Goal: Information Seeking & Learning: Check status

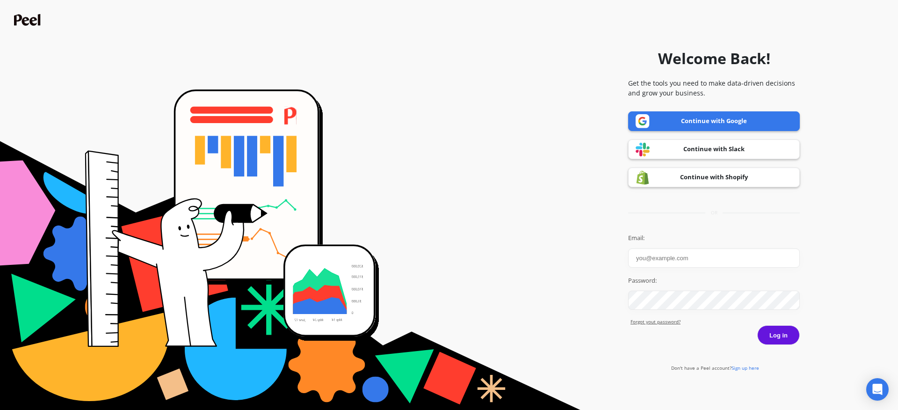
click at [687, 121] on link "Continue with Google" at bounding box center [714, 121] width 172 height 20
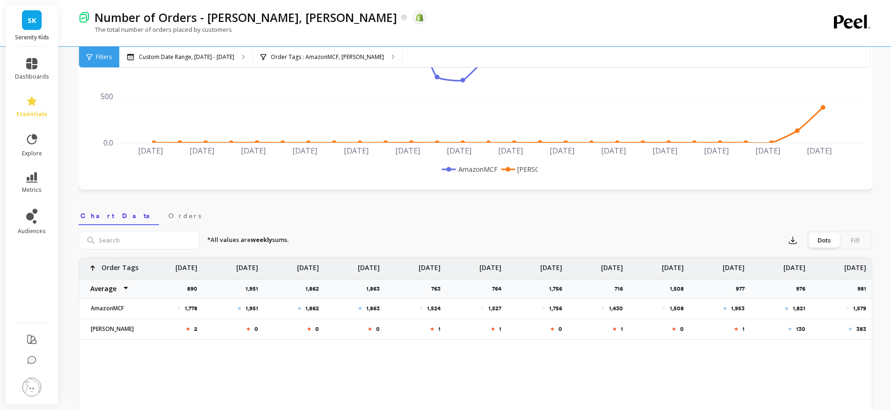
scroll to position [209, 0]
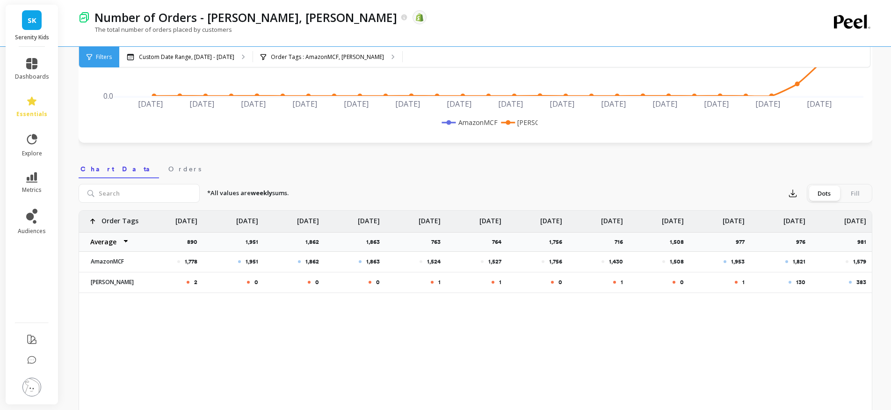
click at [794, 219] on p "Aug 18" at bounding box center [794, 217] width 22 height 15
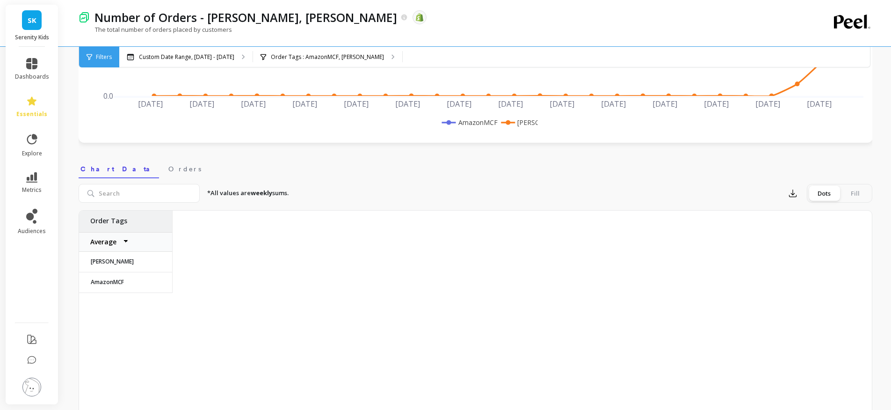
scroll to position [0, 942]
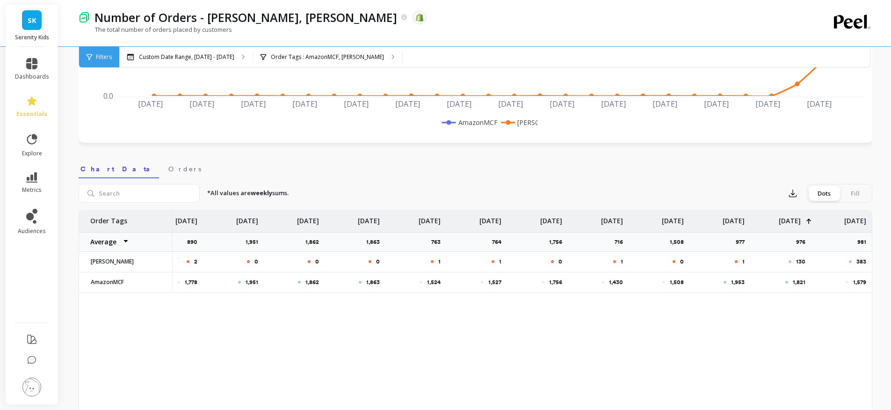
click at [794, 219] on p "Aug 18" at bounding box center [790, 217] width 22 height 15
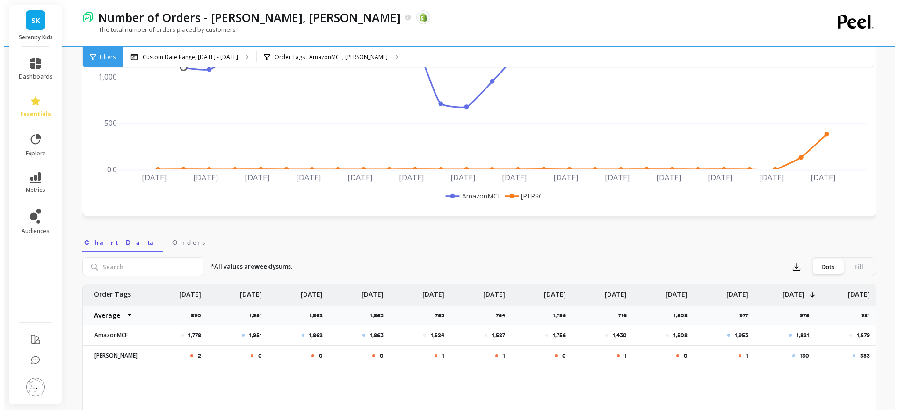
scroll to position [23, 0]
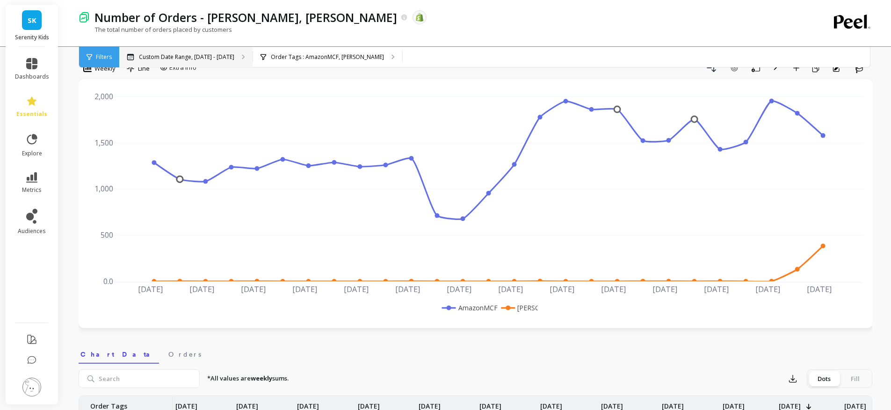
click at [213, 58] on p "Custom Date Range, Mar 1 - Aug 31" at bounding box center [186, 56] width 95 height 7
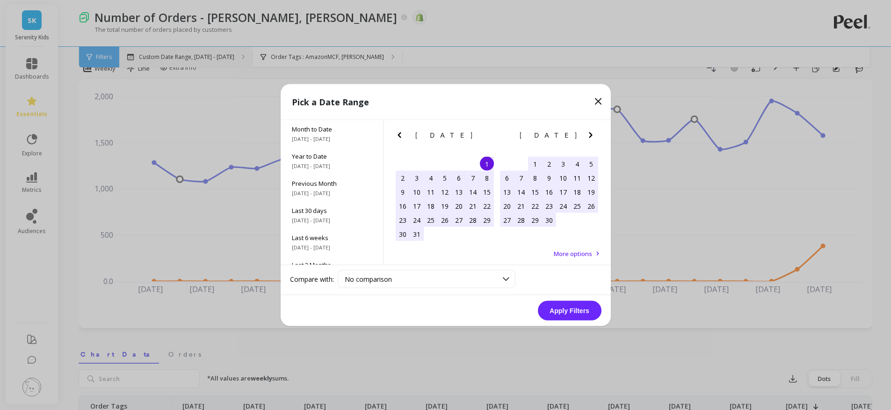
scroll to position [0, 935]
click at [596, 132] on icon "Next Month" at bounding box center [594, 135] width 11 height 11
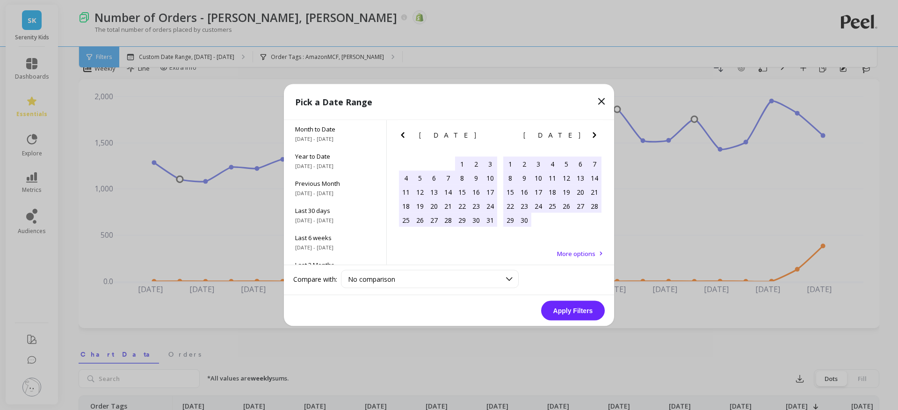
click at [596, 132] on icon "Next Month" at bounding box center [594, 135] width 11 height 11
click at [526, 206] on div "18" at bounding box center [524, 206] width 14 height 14
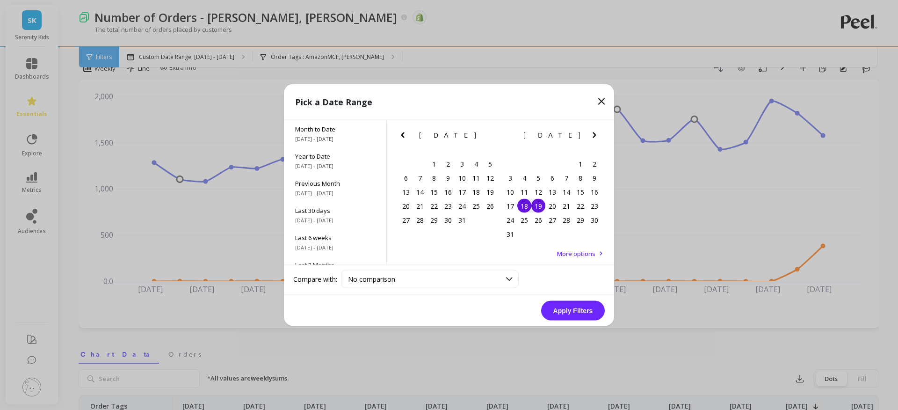
click at [538, 209] on div "19" at bounding box center [538, 206] width 14 height 14
click at [526, 220] on div "25" at bounding box center [524, 220] width 14 height 14
click at [540, 209] on div "19" at bounding box center [538, 206] width 14 height 14
click at [527, 221] on div "25" at bounding box center [524, 220] width 14 height 14
click at [576, 314] on button "Apply Filters" at bounding box center [573, 311] width 64 height 20
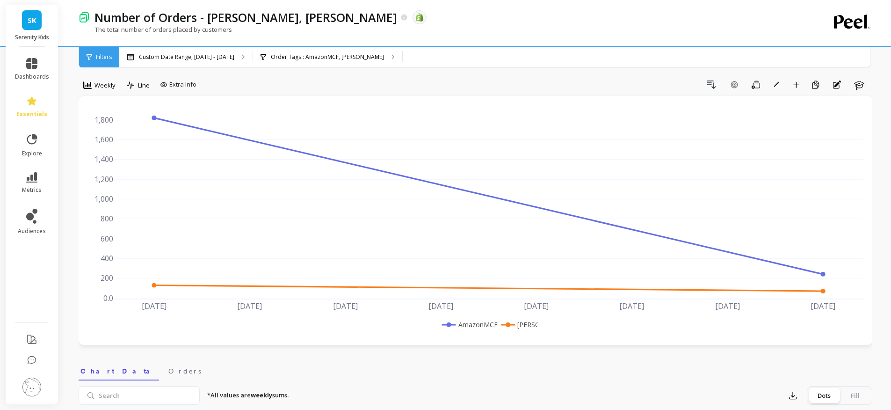
scroll to position [0, 0]
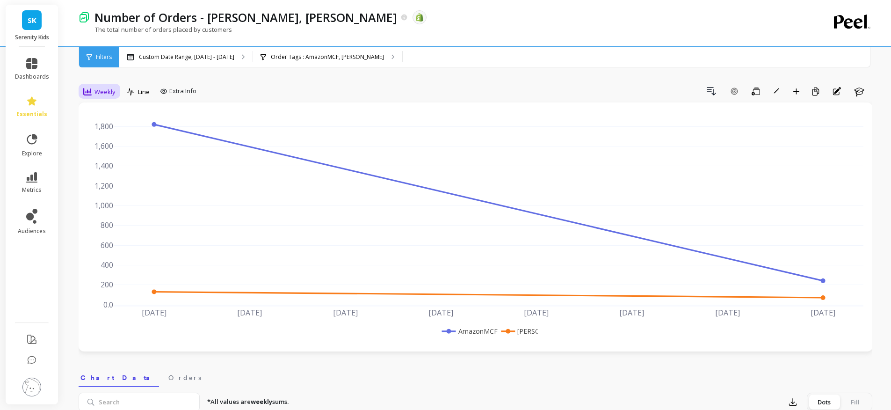
click at [97, 90] on span "Weekly" at bounding box center [104, 91] width 21 height 9
click at [95, 136] on div "Daily" at bounding box center [113, 131] width 65 height 16
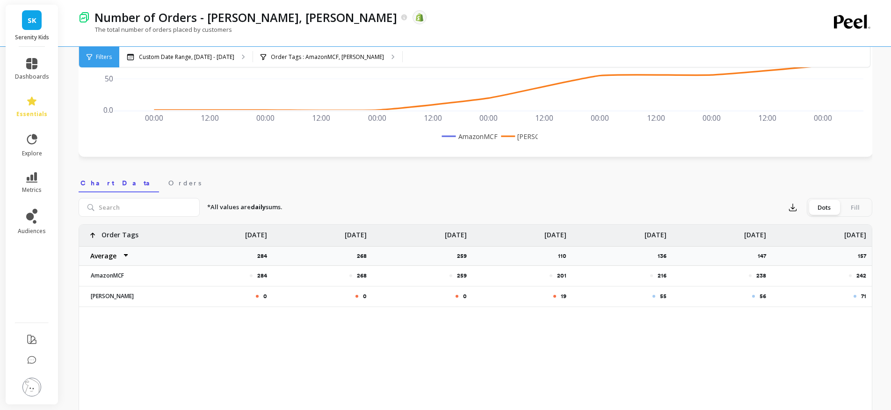
scroll to position [261, 0]
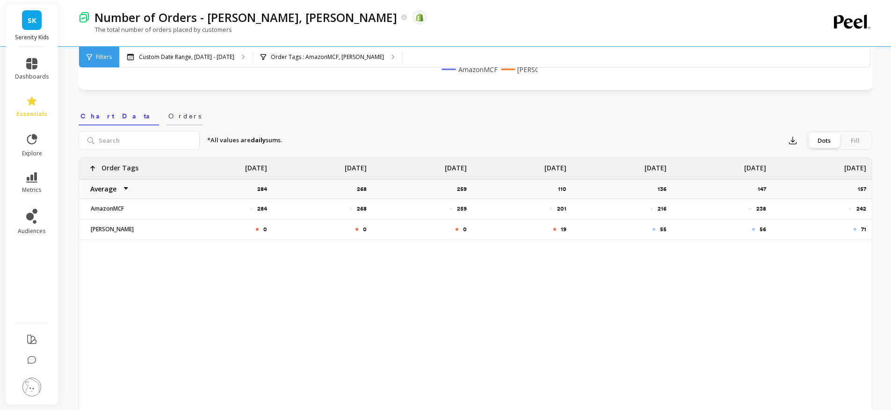
click at [168, 113] on span "Orders" at bounding box center [184, 115] width 33 height 9
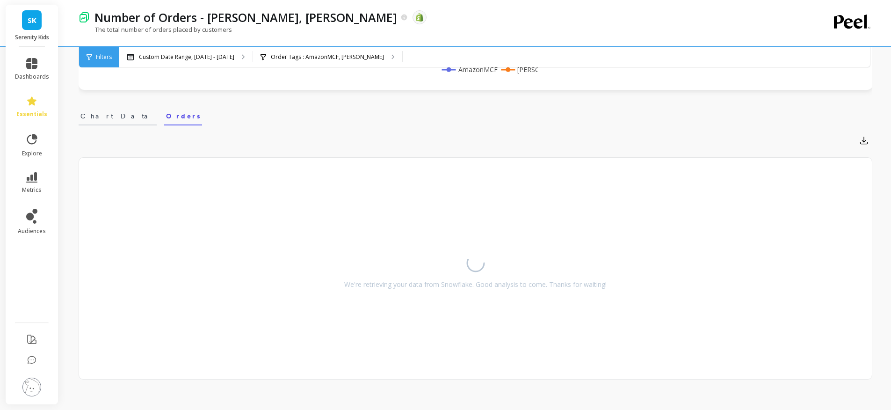
click at [101, 117] on span "Chart Data" at bounding box center [117, 115] width 74 height 9
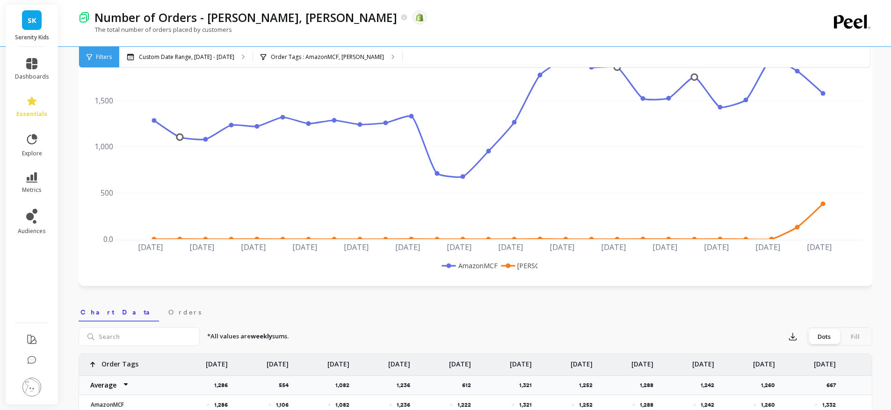
scroll to position [53, 0]
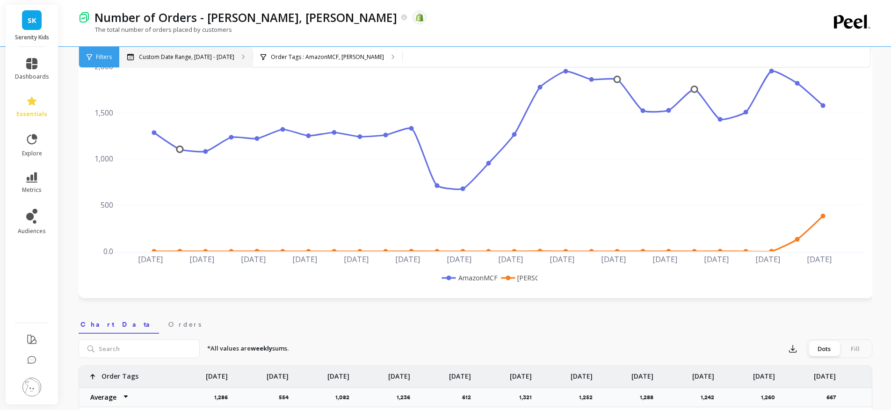
click at [185, 59] on p "Custom Date Range, Mar 1 - Aug 31" at bounding box center [186, 56] width 95 height 7
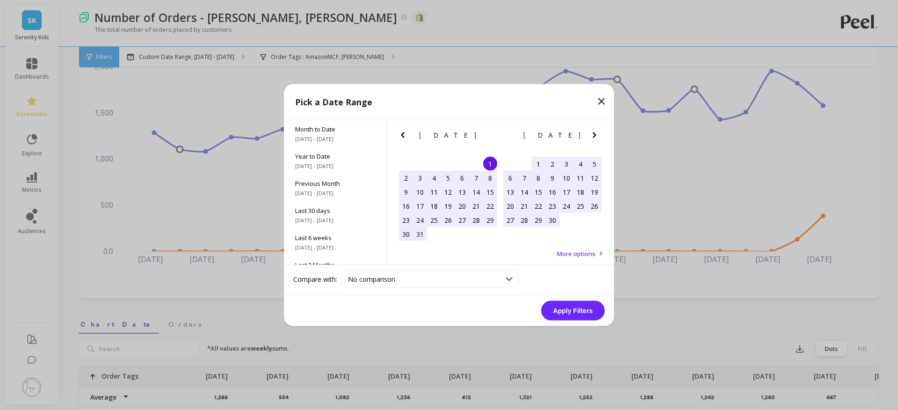
click at [596, 133] on icon "Next Month" at bounding box center [594, 135] width 11 height 11
click at [536, 207] on div "19" at bounding box center [538, 206] width 14 height 14
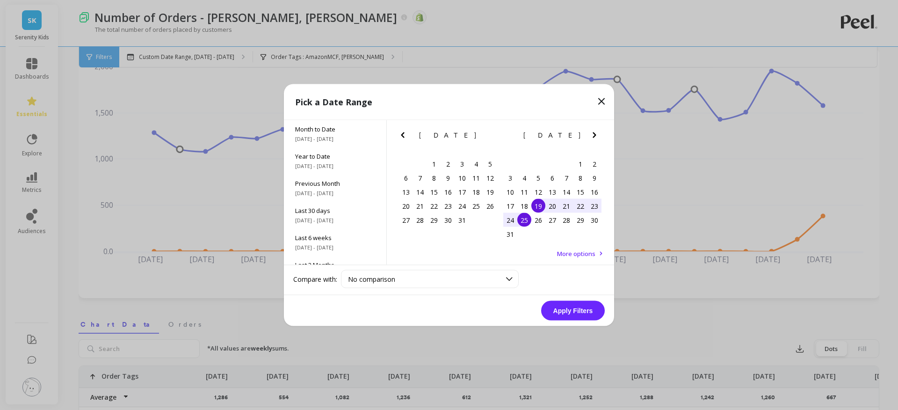
click at [524, 218] on div "25" at bounding box center [524, 220] width 14 height 14
click at [572, 311] on button "Apply Filters" at bounding box center [573, 311] width 64 height 20
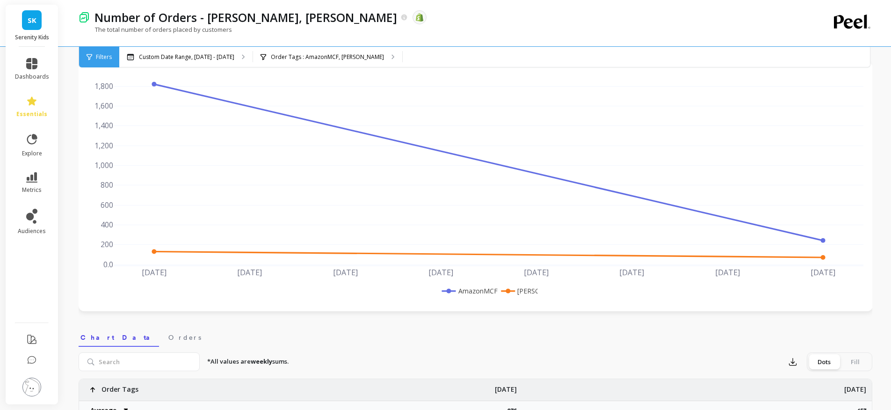
scroll to position [0, 0]
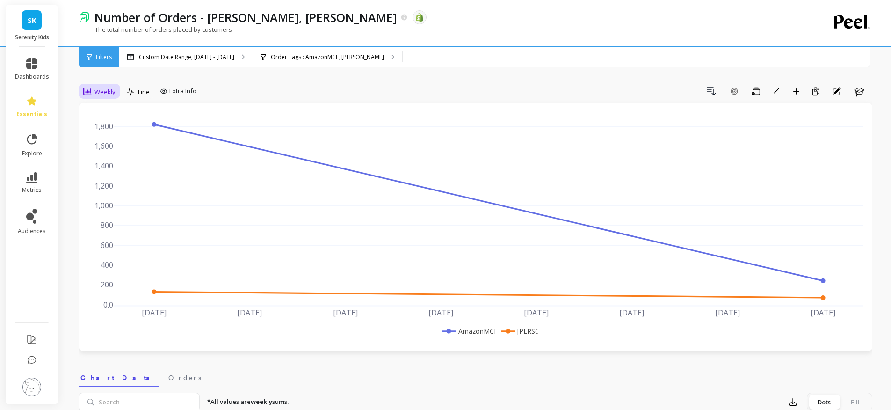
click at [102, 96] on div "Weekly" at bounding box center [99, 91] width 32 height 11
click at [102, 129] on div "Daily" at bounding box center [113, 130] width 53 height 9
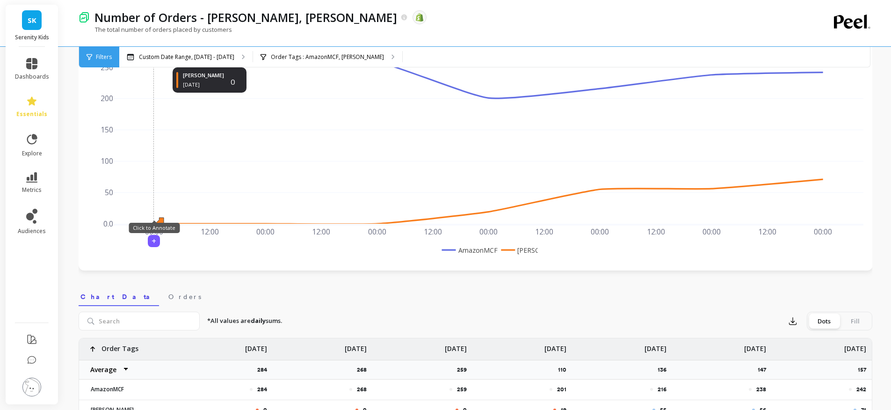
scroll to position [193, 0]
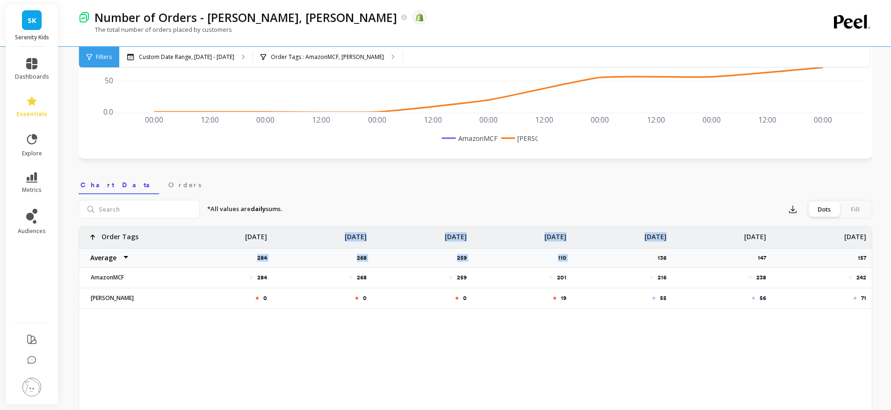
drag, startPoint x: 241, startPoint y: 255, endPoint x: 575, endPoint y: 256, distance: 333.4
click at [575, 256] on div "284 268 259 201 216 238 242 0 0 0 19 55 56 71 Order Tags Average Sum Max Min Au…" at bounding box center [475, 267] width 793 height 82
drag, startPoint x: 869, startPoint y: 277, endPoint x: 253, endPoint y: 277, distance: 616.8
click at [253, 277] on div "284 268 259 201 216 238 242 0 0 0 19 55 56 71 Order Tags Average Sum Max Min Au…" at bounding box center [475, 267] width 793 height 82
copy div "284 268 259 201 216 238 242"
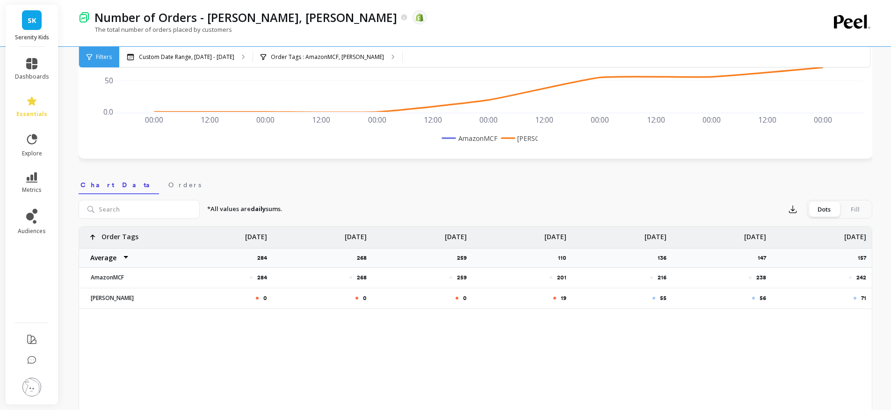
scroll to position [323, 0]
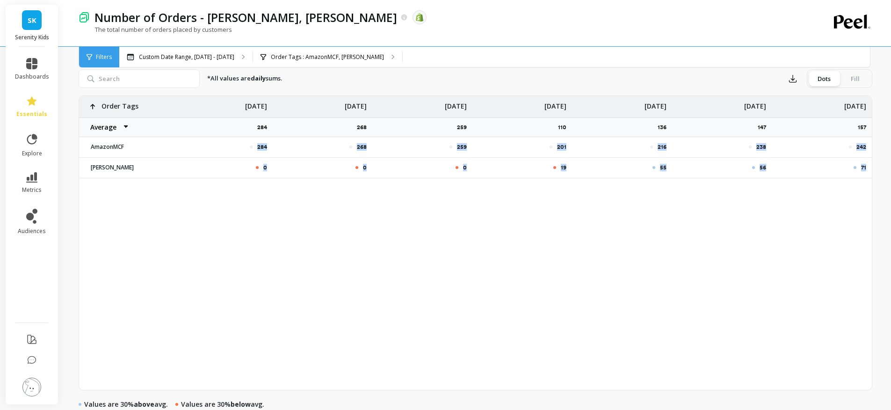
drag, startPoint x: 867, startPoint y: 166, endPoint x: 231, endPoint y: 138, distance: 636.6
click at [231, 138] on div "284 268 259 201 216 238 242 0 0 0 19 55 56 71 Order Tags Average Sum Max Min Au…" at bounding box center [475, 137] width 793 height 82
click at [180, 56] on p "Custom Date Range, Aug 19 - Aug 25" at bounding box center [186, 56] width 95 height 7
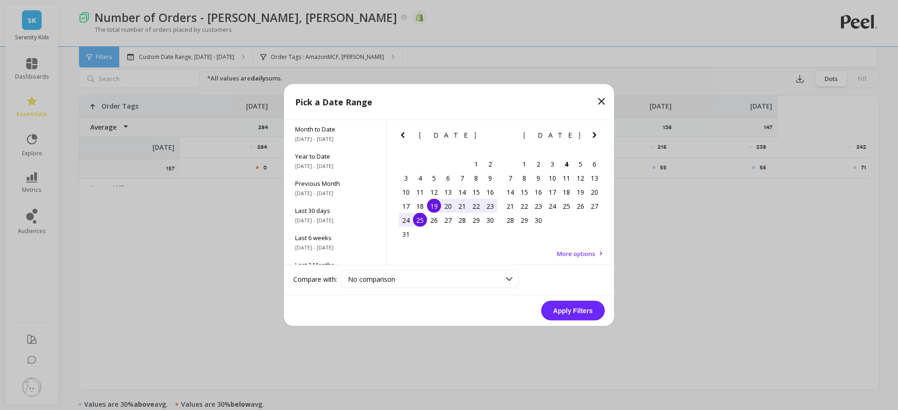
click at [420, 217] on div "25" at bounding box center [420, 220] width 14 height 14
click at [527, 166] on div "1" at bounding box center [524, 164] width 14 height 14
click at [581, 312] on button "Apply Filters" at bounding box center [573, 311] width 64 height 20
